Goal: Information Seeking & Learning: Learn about a topic

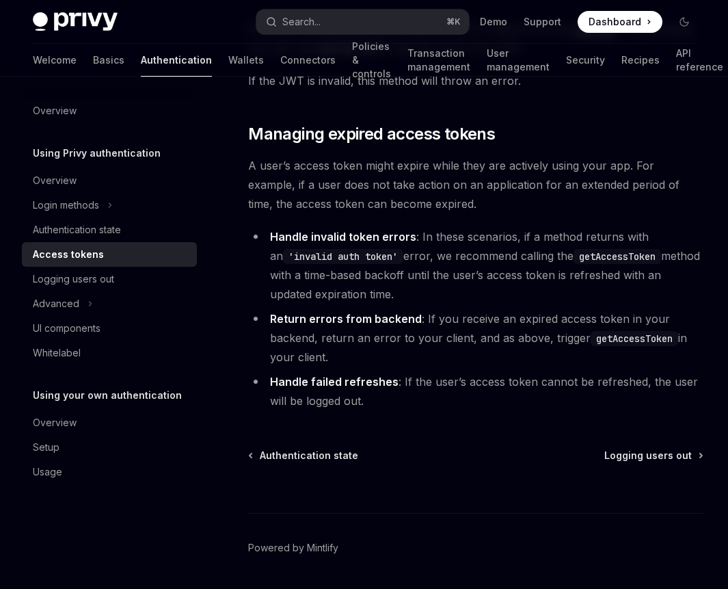
scroll to position [3858, 0]
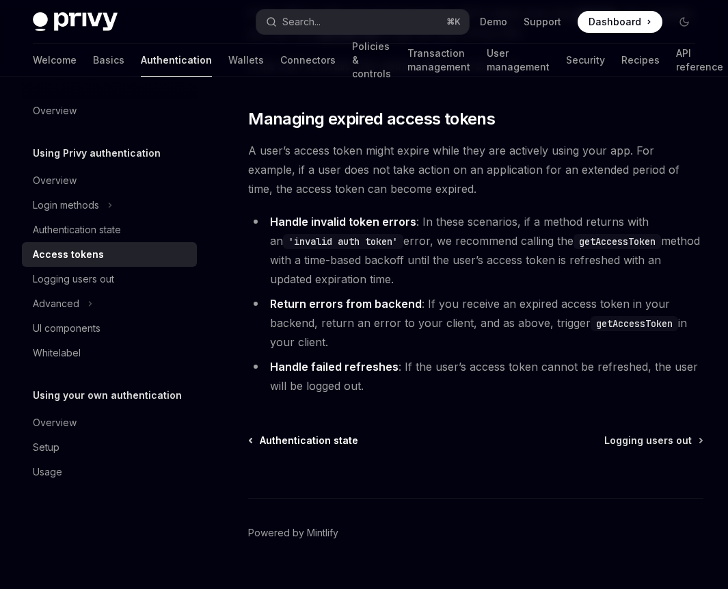
click at [334, 433] on span "Authentication state" at bounding box center [309, 440] width 98 height 14
type textarea "*"
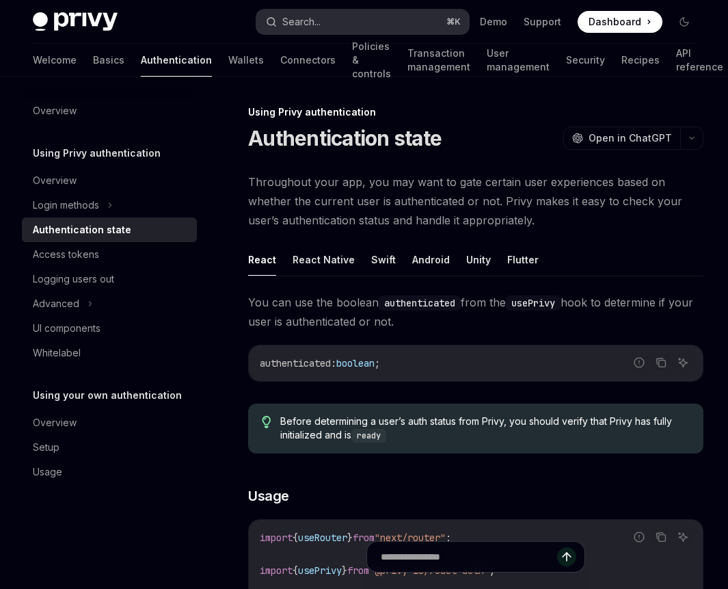
click at [337, 26] on button "Search... ⌘ K" at bounding box center [362, 22] width 213 height 25
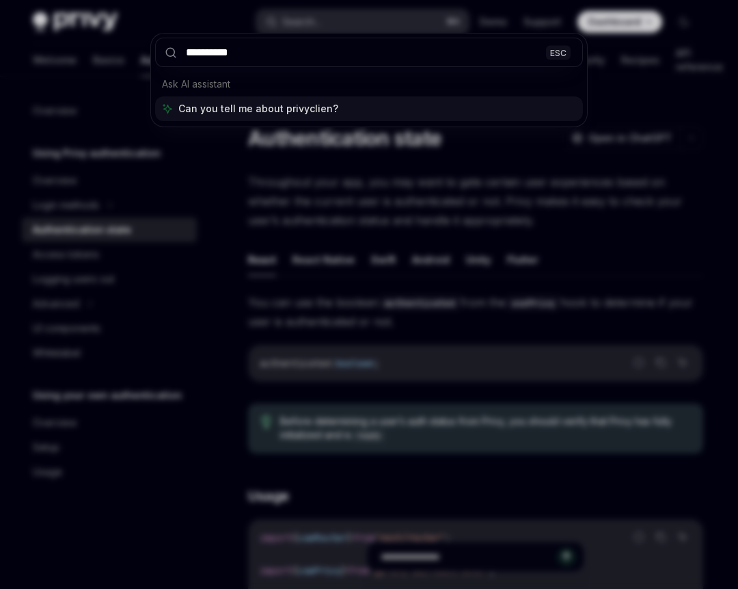
type input "**********"
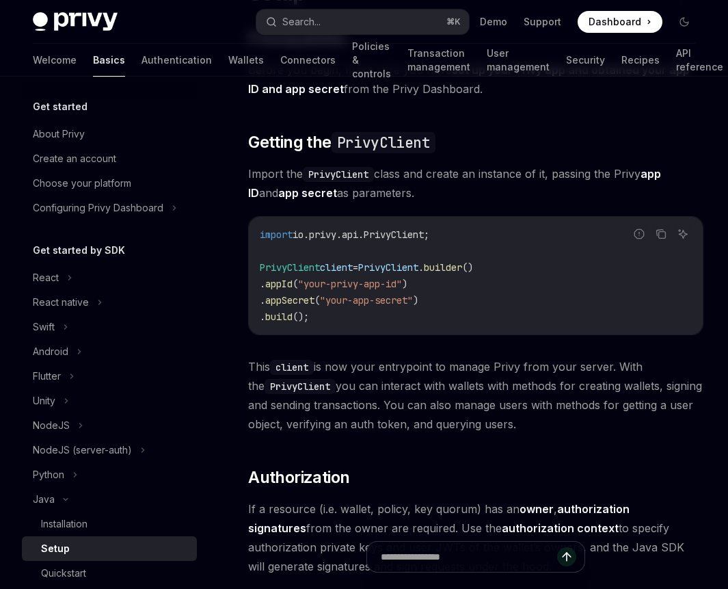
scroll to position [167, 0]
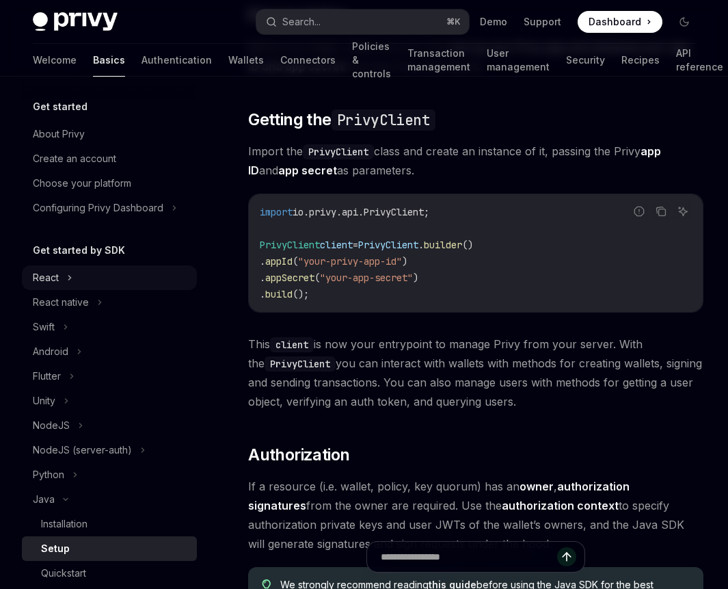
click at [108, 278] on div "React" at bounding box center [109, 277] width 175 height 25
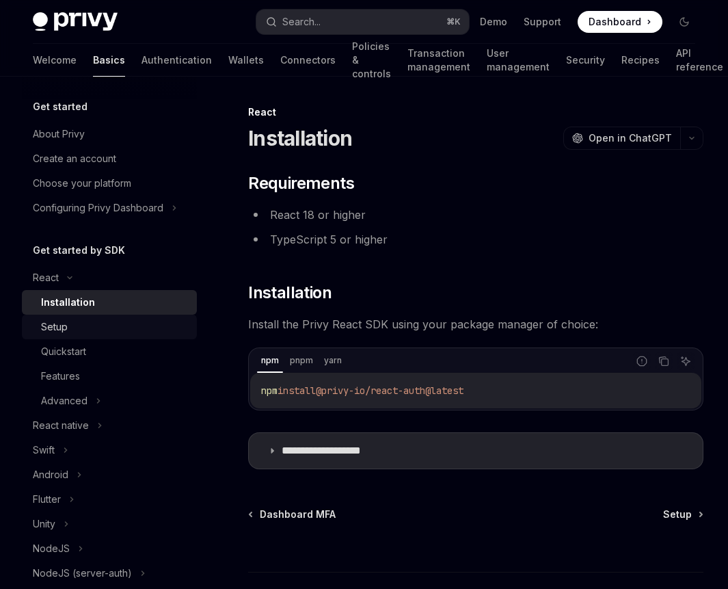
click at [107, 321] on div "Setup" at bounding box center [115, 327] width 148 height 16
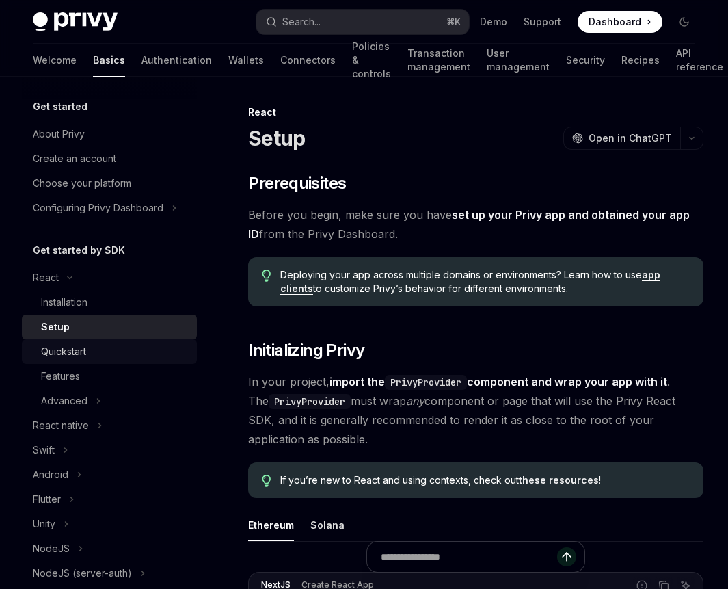
click at [109, 350] on div "Quickstart" at bounding box center [115, 351] width 148 height 16
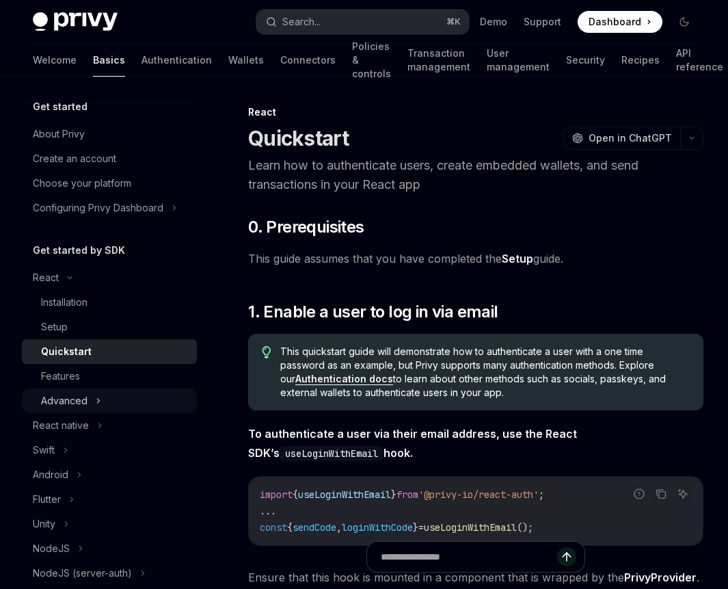
click at [91, 397] on div "Advanced" at bounding box center [109, 400] width 175 height 25
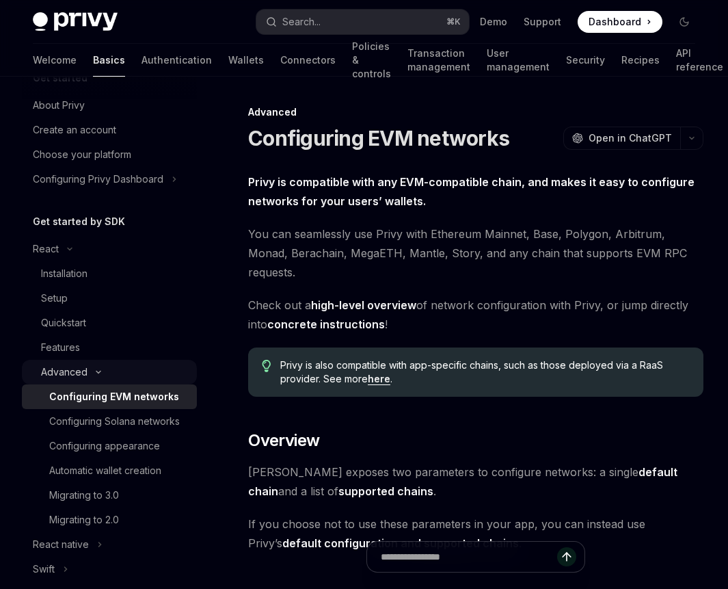
scroll to position [23, 0]
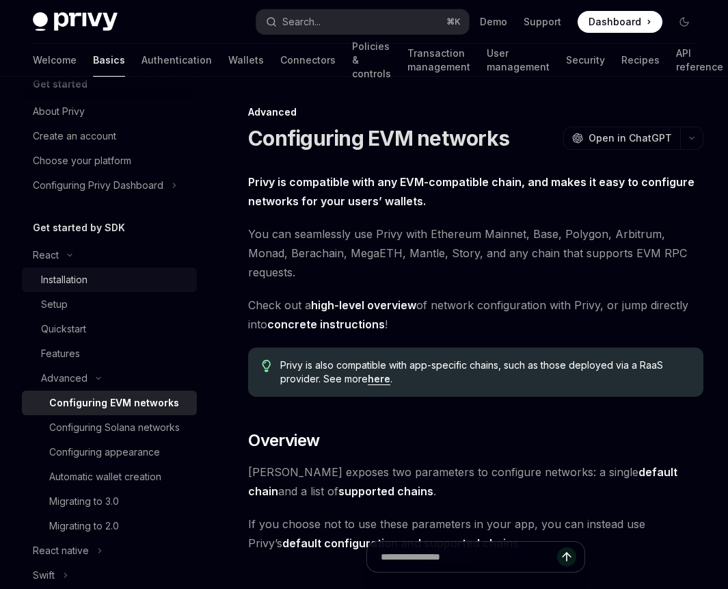
click at [85, 281] on div "Installation" at bounding box center [64, 279] width 46 height 16
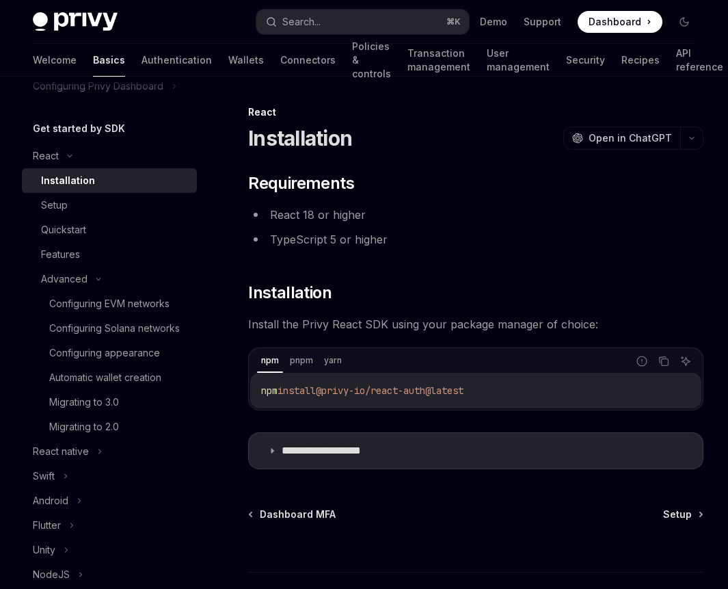
scroll to position [113, 0]
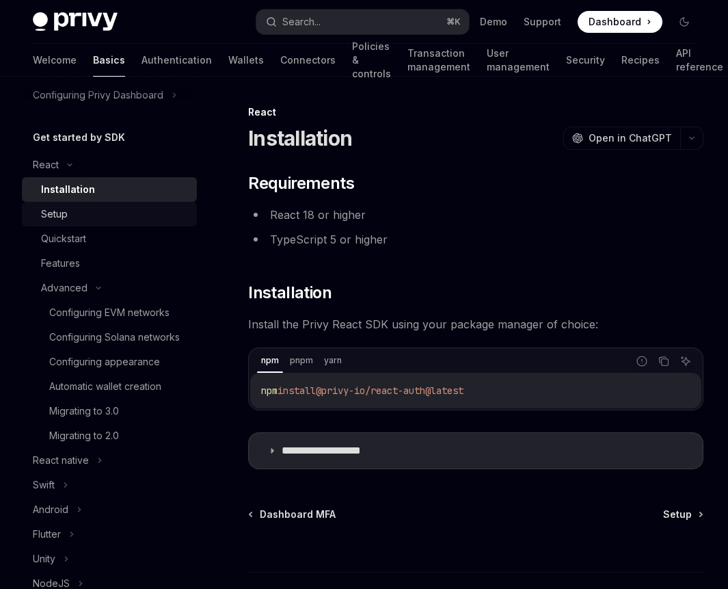
click at [96, 224] on link "Setup" at bounding box center [109, 214] width 175 height 25
type textarea "*"
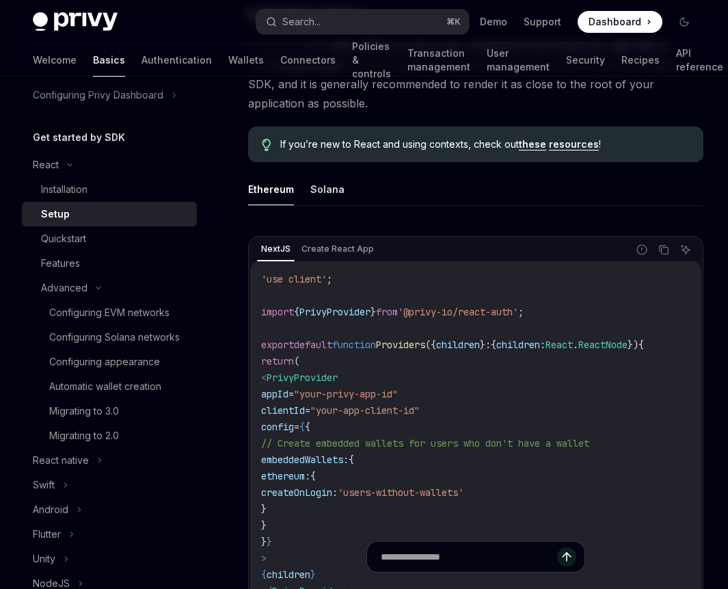
scroll to position [336, 0]
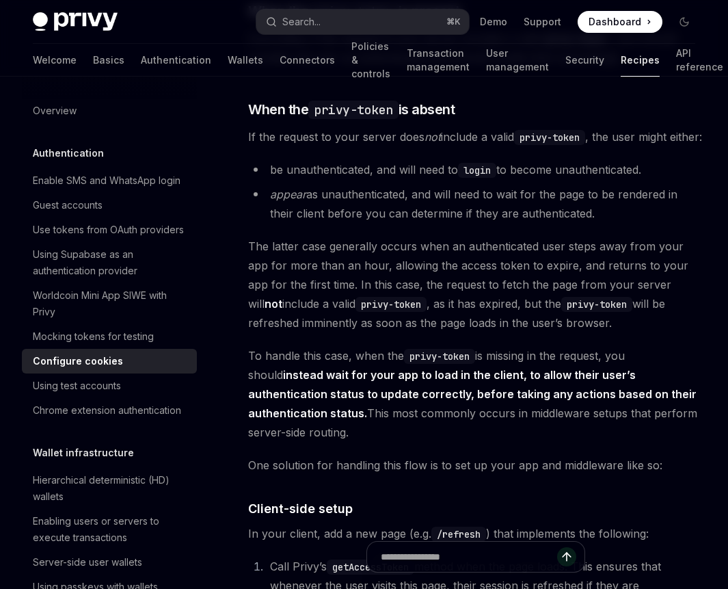
scroll to position [3124, 0]
